Goal: Task Accomplishment & Management: Manage account settings

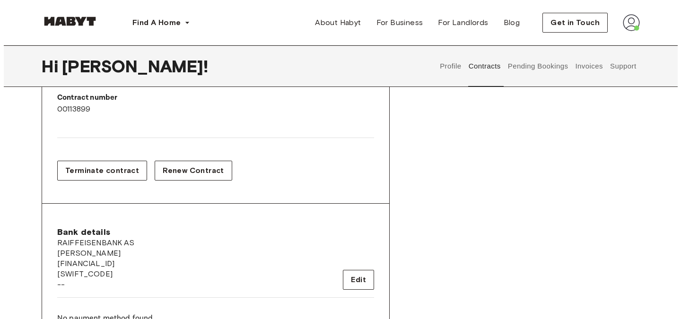
scroll to position [250, 0]
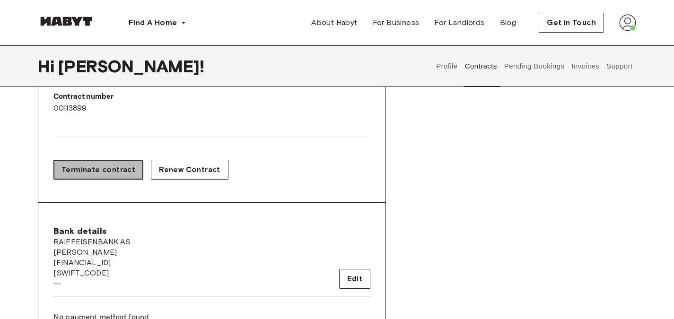
click at [119, 163] on button "Terminate contract" at bounding box center [98, 170] width 90 height 20
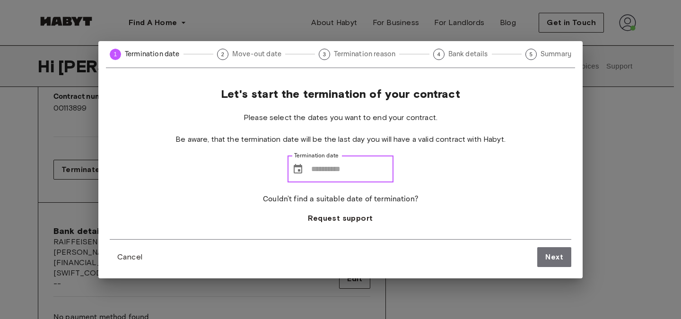
click at [315, 174] on input "Termination date" at bounding box center [352, 169] width 82 height 26
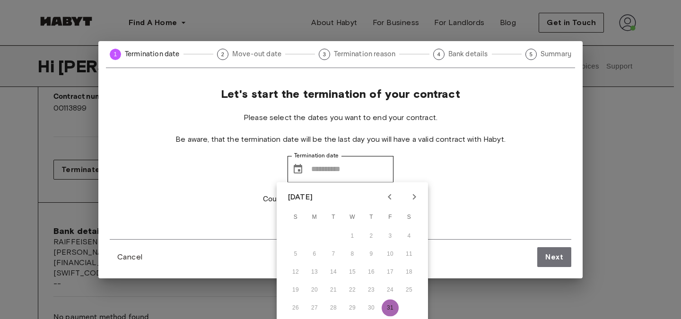
click at [392, 301] on button "31" at bounding box center [390, 308] width 17 height 17
type input "**********"
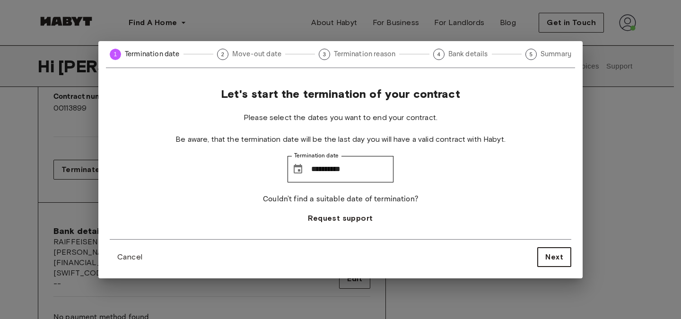
click at [549, 251] on div "Cancel Next" at bounding box center [341, 253] width 462 height 28
click at [549, 252] on span "Next" at bounding box center [554, 257] width 18 height 11
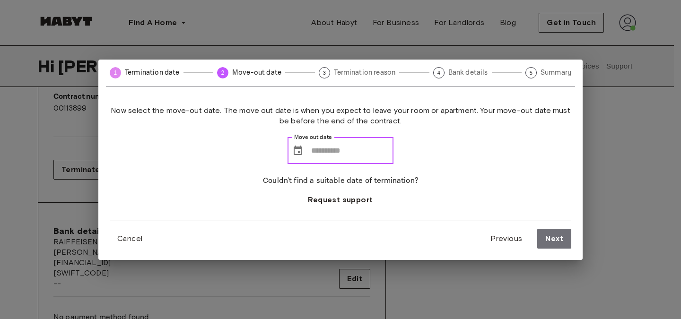
click at [318, 149] on input "Move out date" at bounding box center [352, 151] width 82 height 26
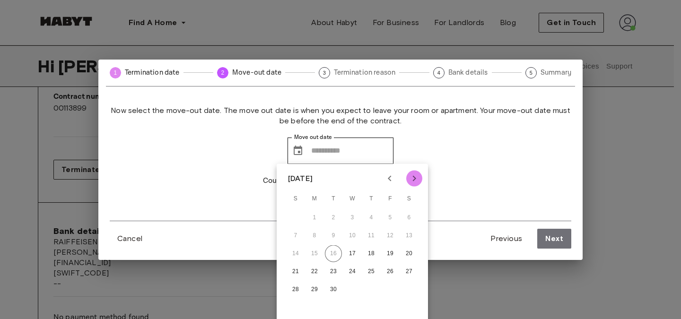
drag, startPoint x: 413, startPoint y: 181, endPoint x: 412, endPoint y: 175, distance: 5.3
click at [412, 175] on icon "Next month" at bounding box center [414, 178] width 11 height 11
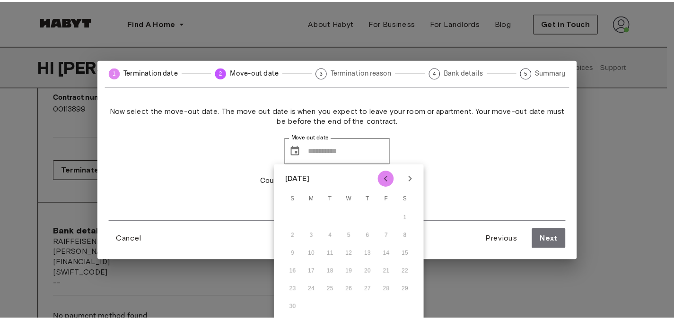
scroll to position [253, 0]
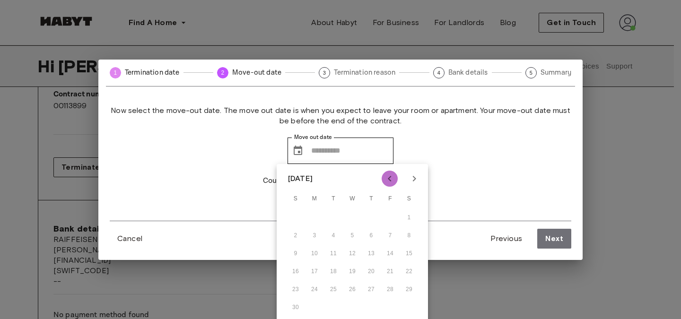
click at [393, 175] on icon "Previous month" at bounding box center [389, 178] width 11 height 11
click at [374, 289] on button "30" at bounding box center [371, 289] width 17 height 17
type input "**********"
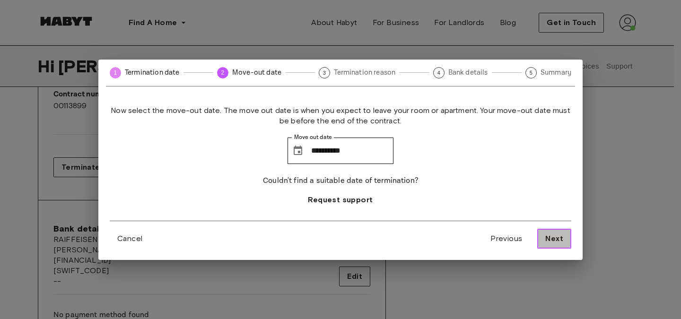
click at [550, 233] on span "Next" at bounding box center [554, 238] width 18 height 11
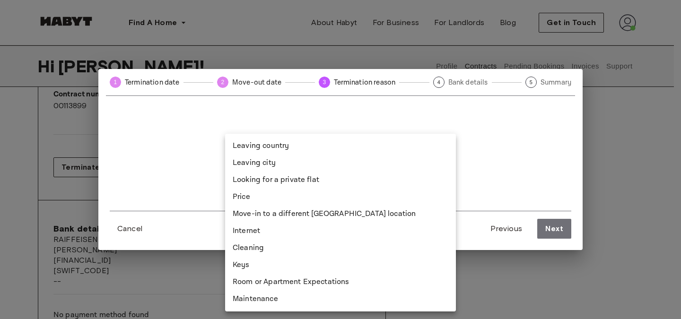
click at [409, 168] on body "Find A Home [GEOGRAPHIC_DATA] [GEOGRAPHIC_DATA] [GEOGRAPHIC_DATA] [GEOGRAPHIC_D…" at bounding box center [340, 281] width 681 height 1069
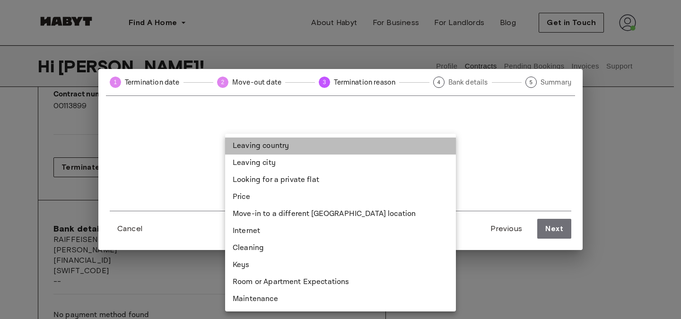
click at [307, 153] on li "Leaving country" at bounding box center [340, 146] width 231 height 17
type input "**********"
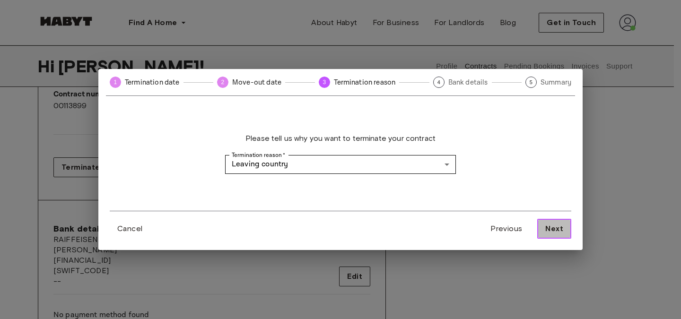
click at [549, 224] on span "Next" at bounding box center [554, 228] width 18 height 11
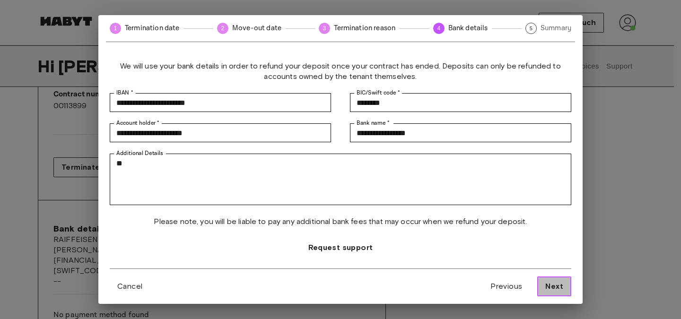
click at [549, 288] on span "Next" at bounding box center [554, 286] width 18 height 11
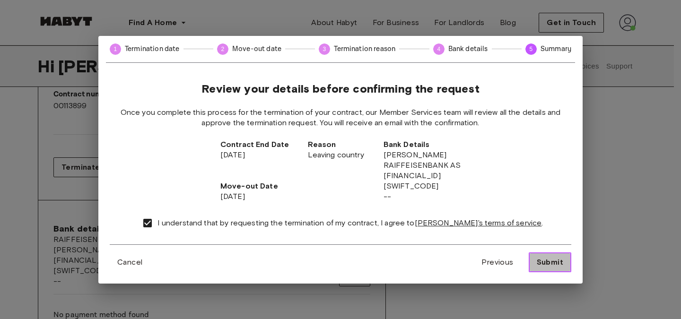
click at [554, 259] on span "Submit" at bounding box center [550, 262] width 26 height 11
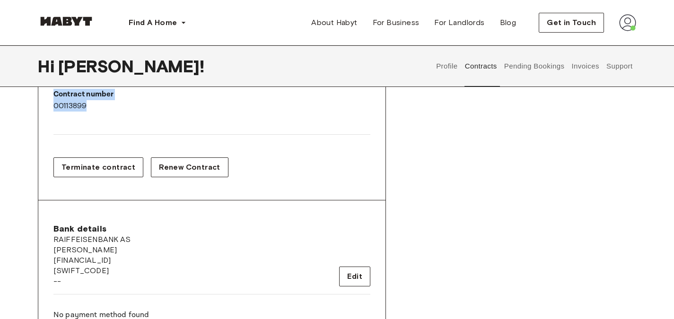
drag, startPoint x: 97, startPoint y: 109, endPoint x: 54, endPoint y: 96, distance: 44.8
click at [54, 96] on div "Contract number 00113899" at bounding box center [132, 100] width 158 height 23
copy div "Contract number 00113899"
